Goal: Task Accomplishment & Management: Manage account settings

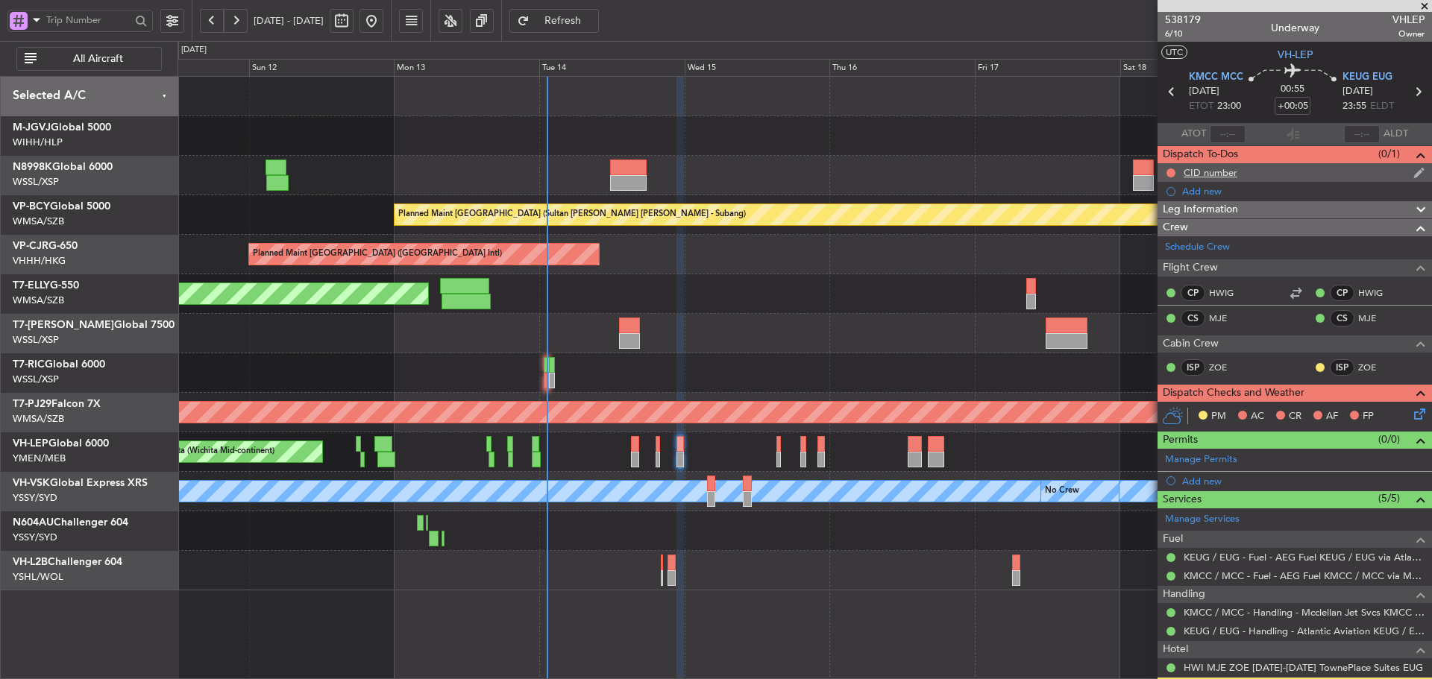
click at [1203, 170] on div "CID number" at bounding box center [1210, 172] width 54 height 13
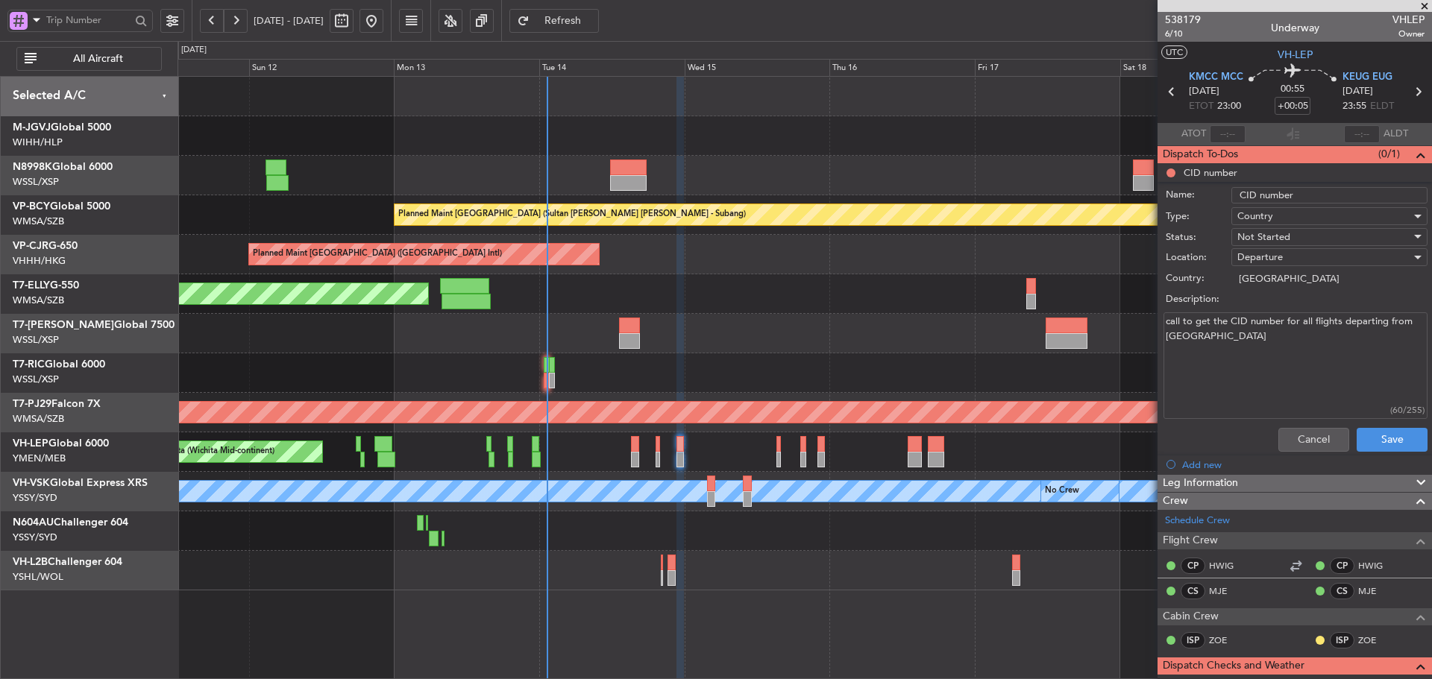
click at [1203, 371] on textarea "call to get the CID number for all flights departing from [GEOGRAPHIC_DATA]" at bounding box center [1295, 365] width 264 height 107
type textarea "call to get the CID number for all flights departing from [GEOGRAPHIC_DATA] #646"
click at [1396, 438] on button "Save" at bounding box center [1391, 440] width 71 height 24
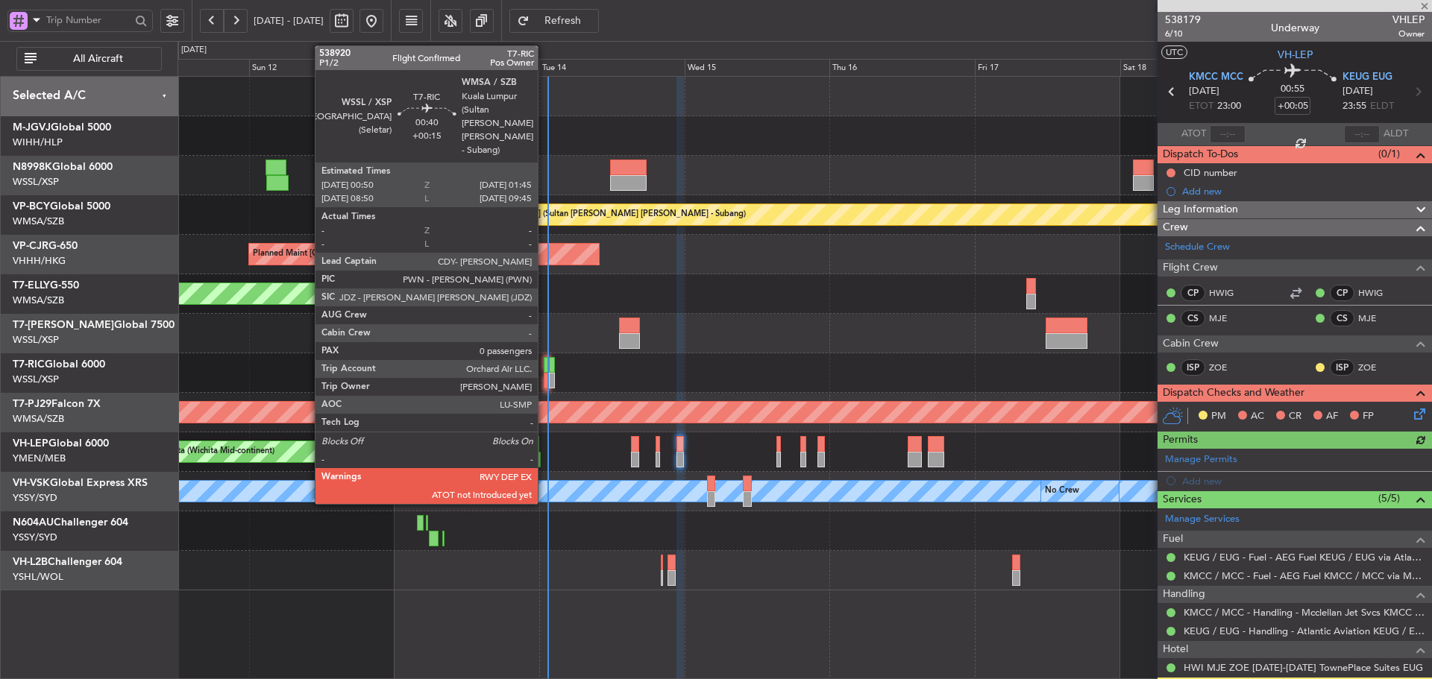
click at [544, 385] on div at bounding box center [547, 381] width 6 height 16
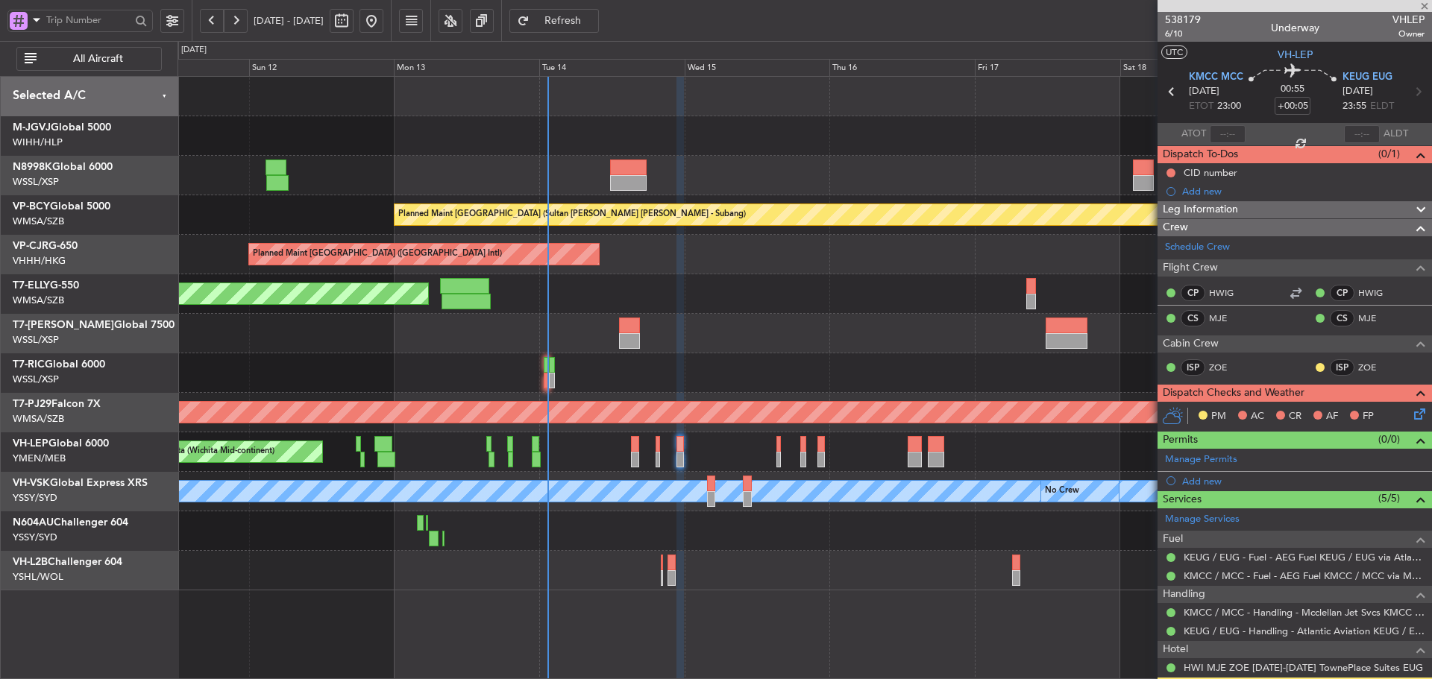
type input "+00:15"
type input "0"
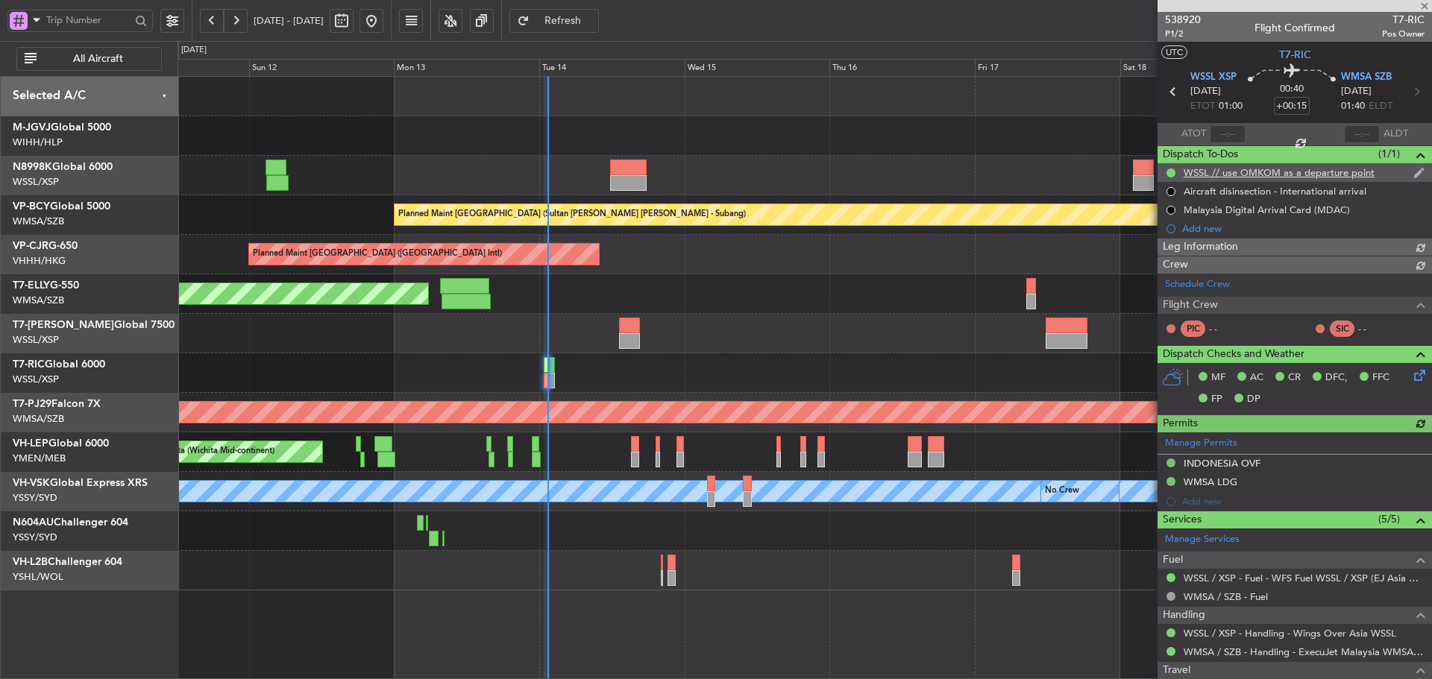
type input "[PERSON_NAME] (BTA)"
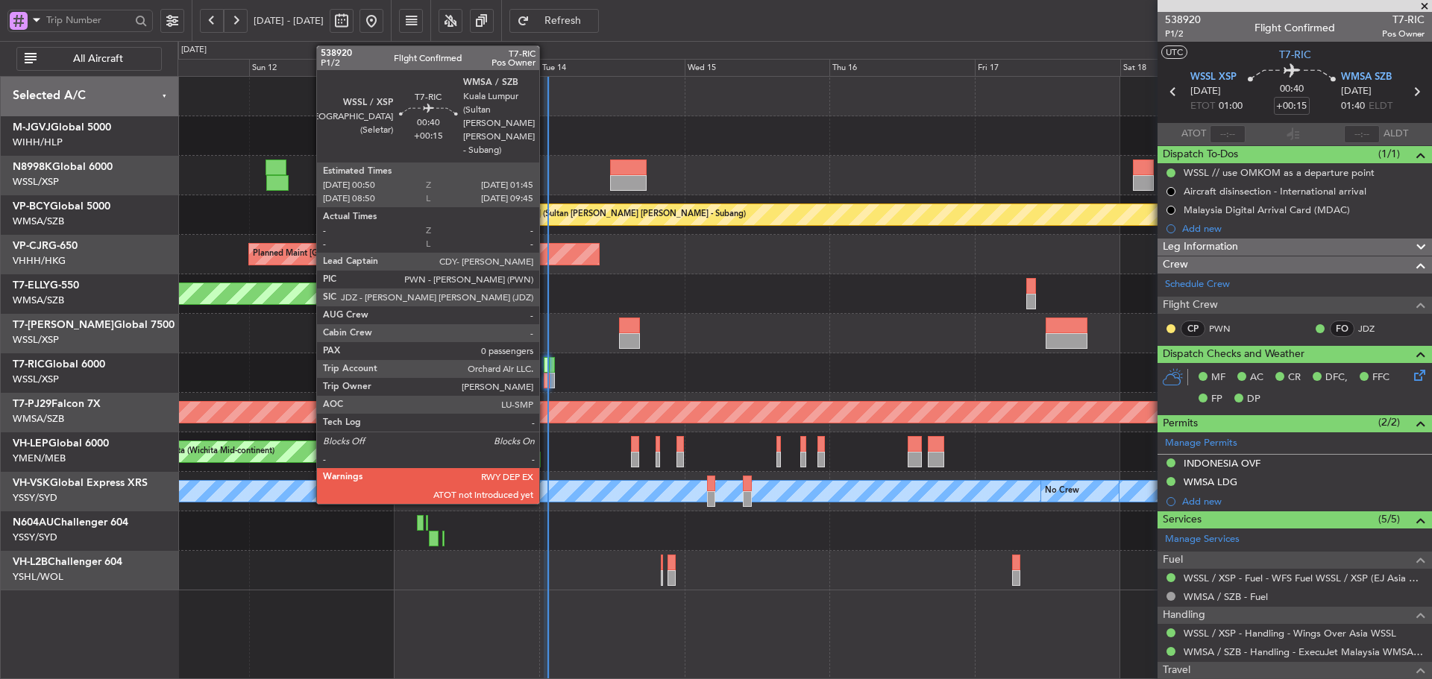
click at [546, 369] on div at bounding box center [547, 365] width 6 height 16
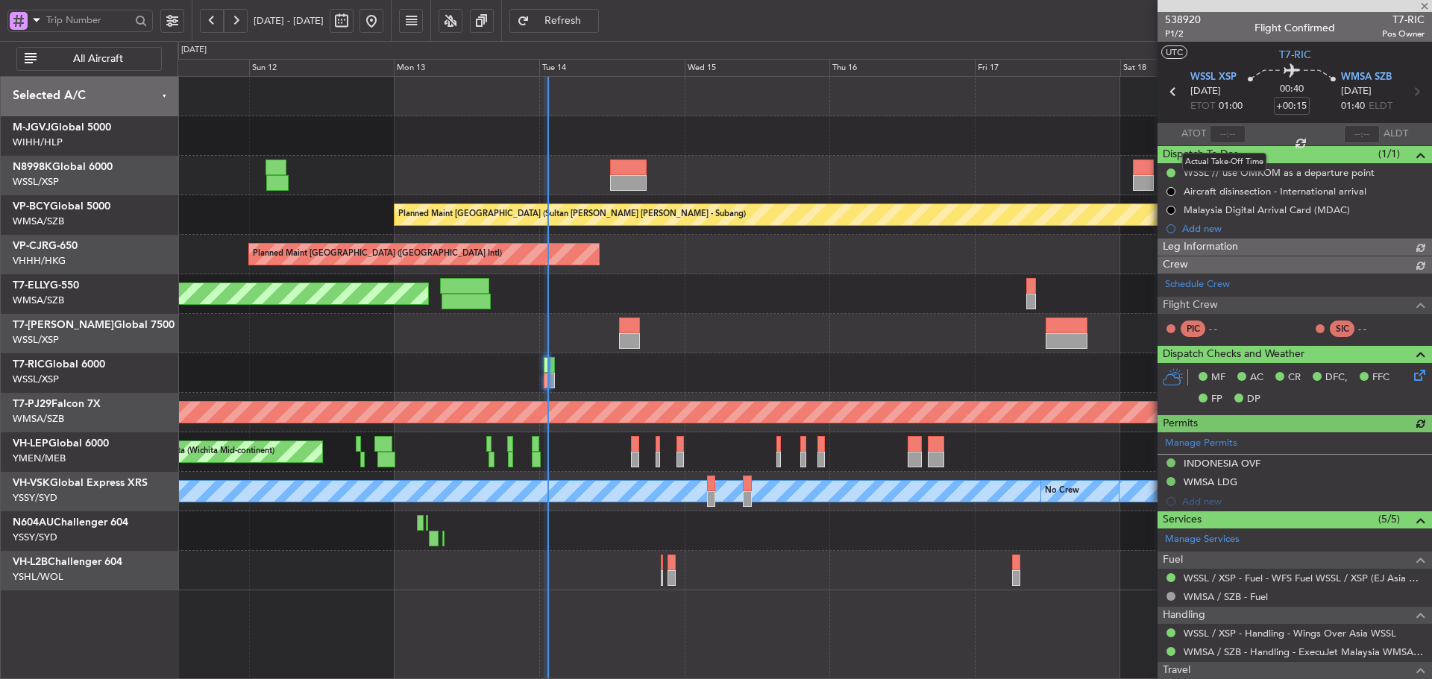
type input "[PERSON_NAME] (BTA)"
click at [1227, 131] on input "text" at bounding box center [1227, 134] width 36 height 18
click at [1262, 137] on section "ATOT 0124 ALDT" at bounding box center [1294, 134] width 274 height 22
type input "01:24"
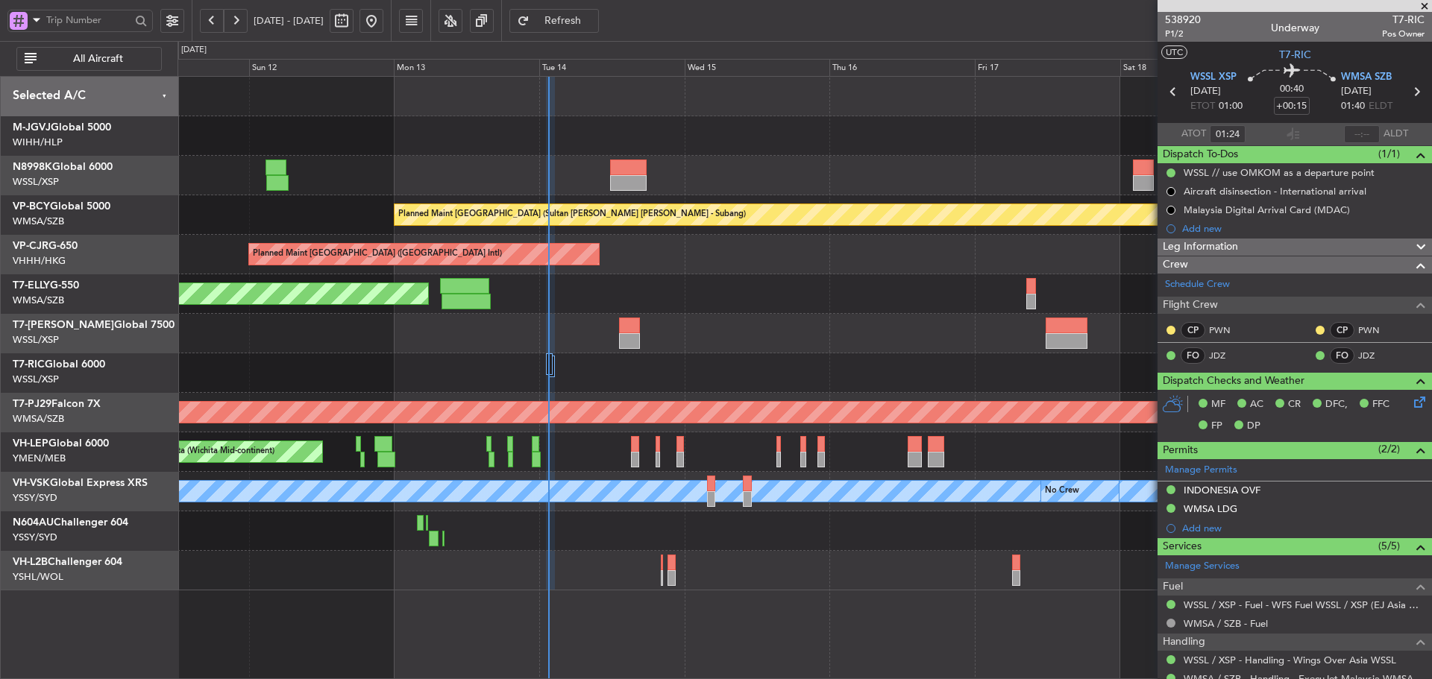
type input "[PERSON_NAME] (BTA)"
